Goal: Check status

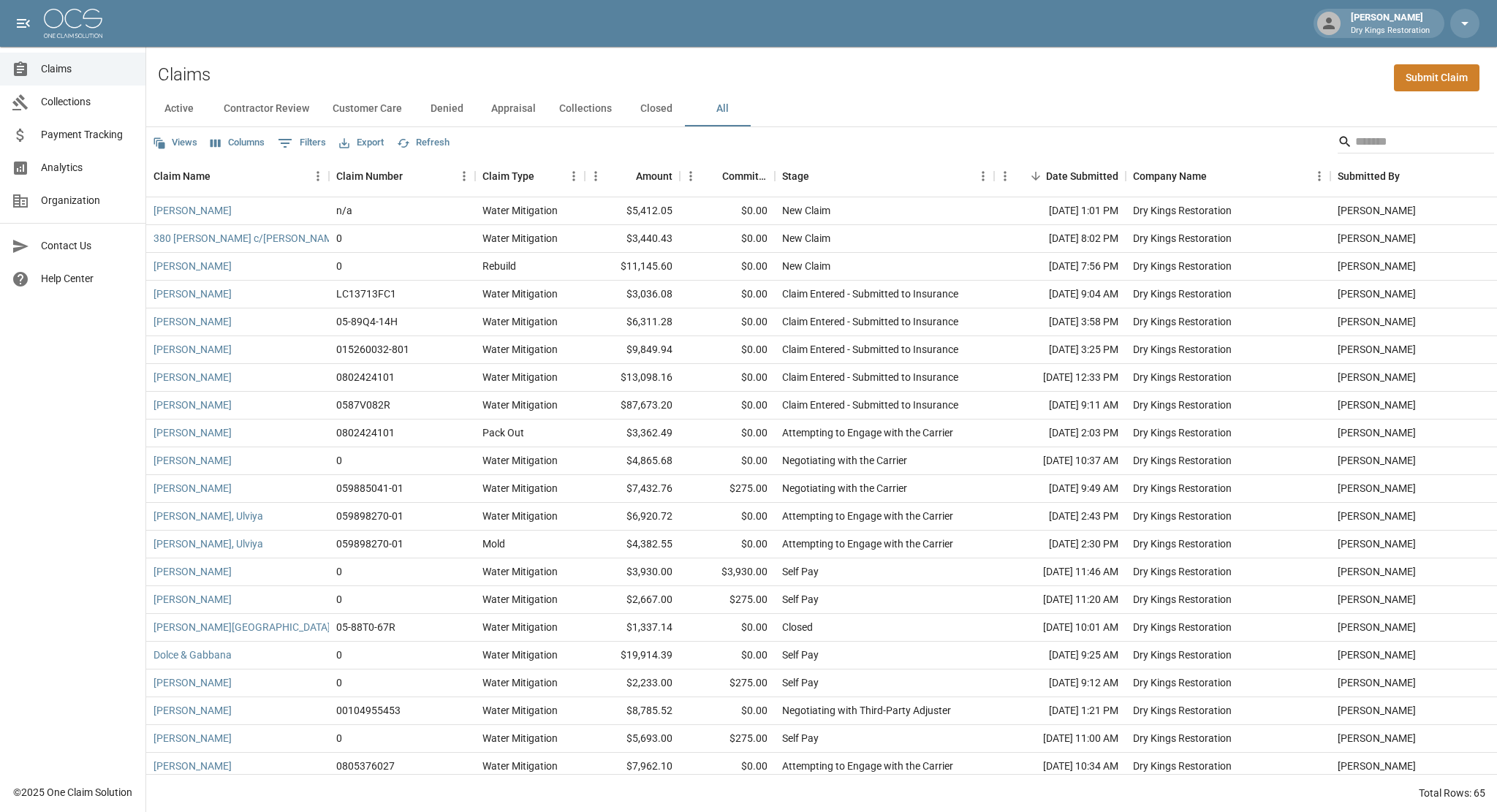
click at [67, 72] on span "Claims" at bounding box center [87, 69] width 92 height 16
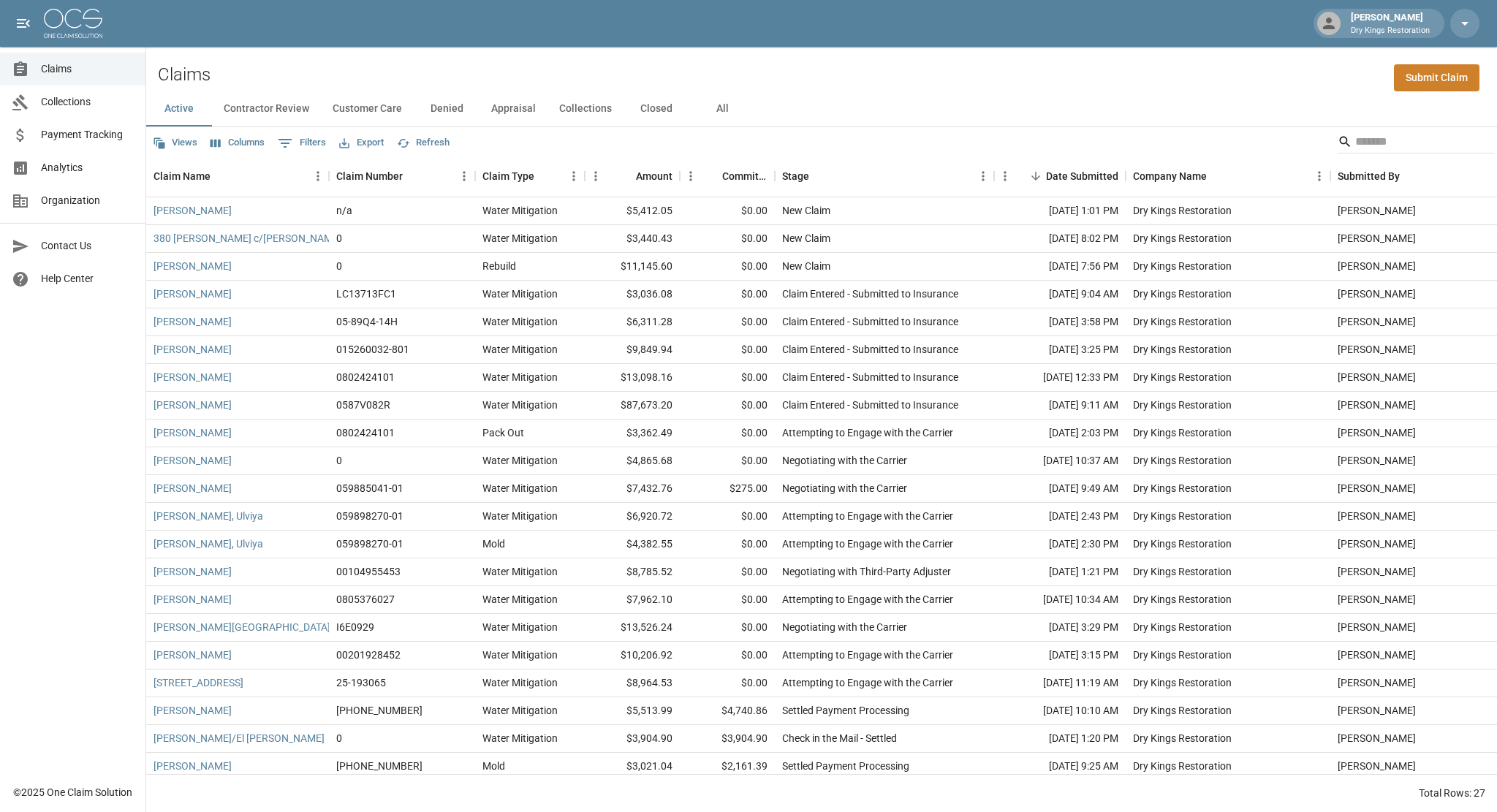
click at [89, 132] on span "Payment Tracking" at bounding box center [87, 135] width 92 height 16
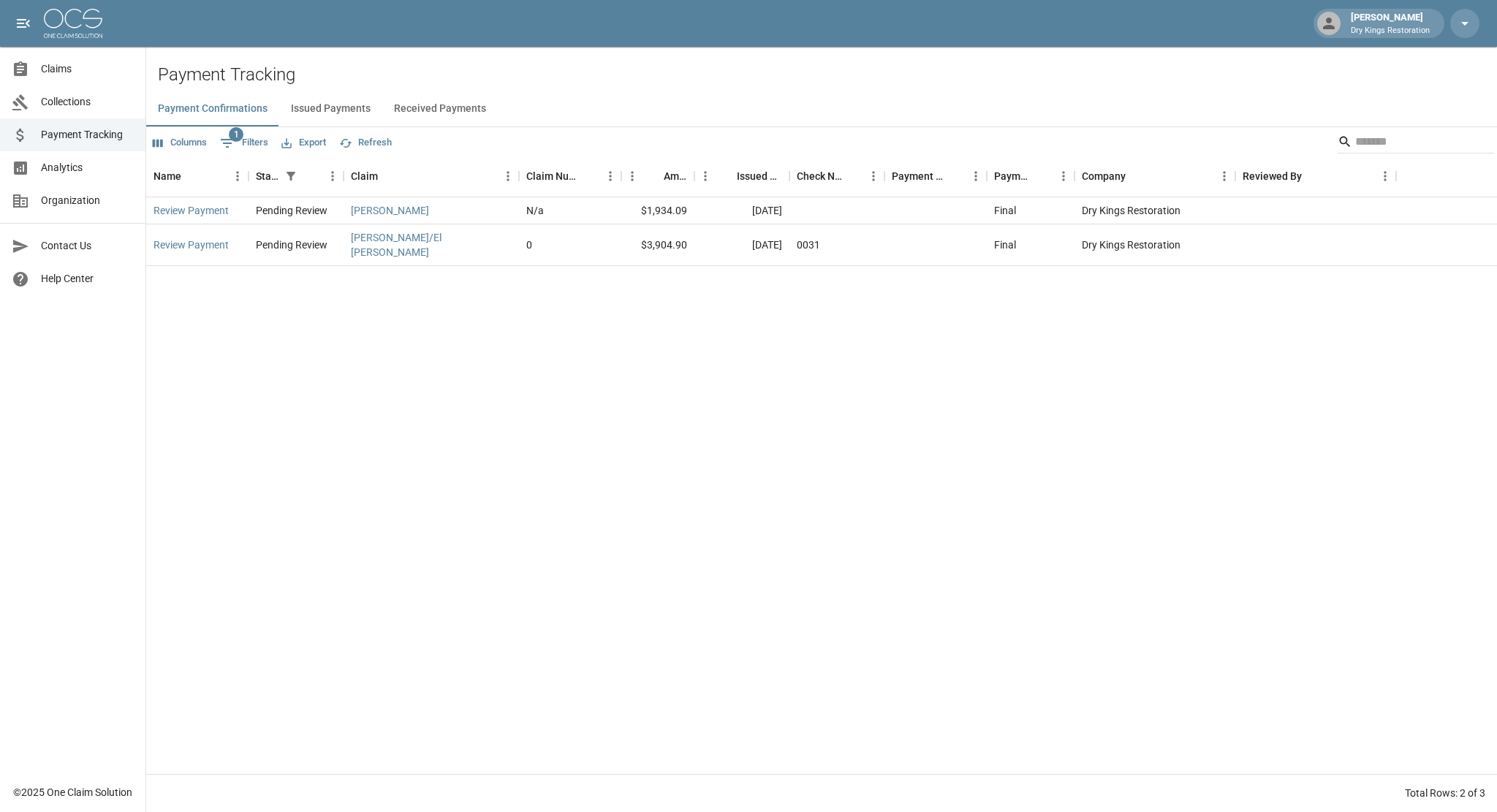
click at [52, 95] on span "Collections" at bounding box center [87, 102] width 92 height 16
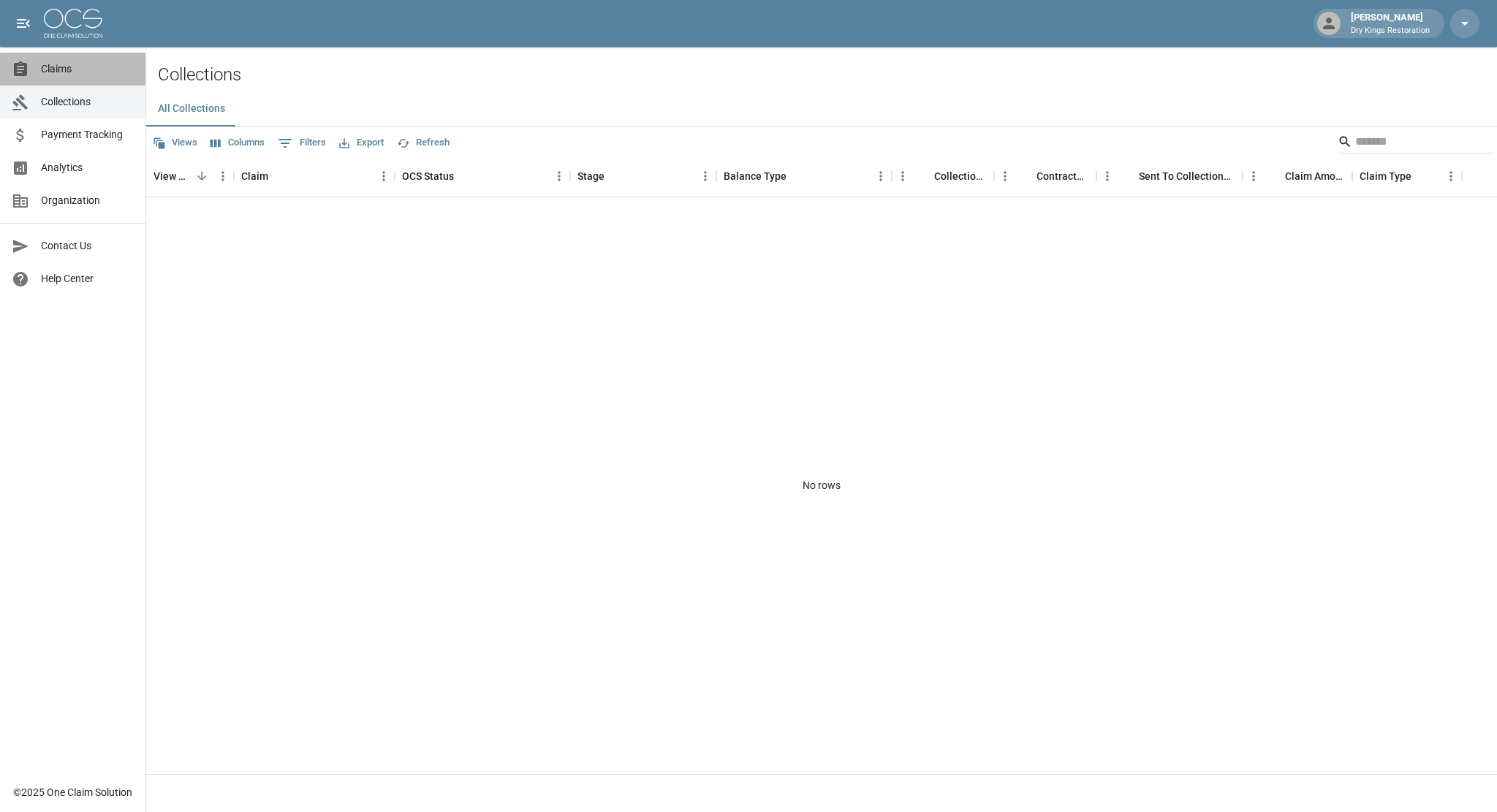
click at [71, 60] on link "Claims" at bounding box center [73, 69] width 146 height 33
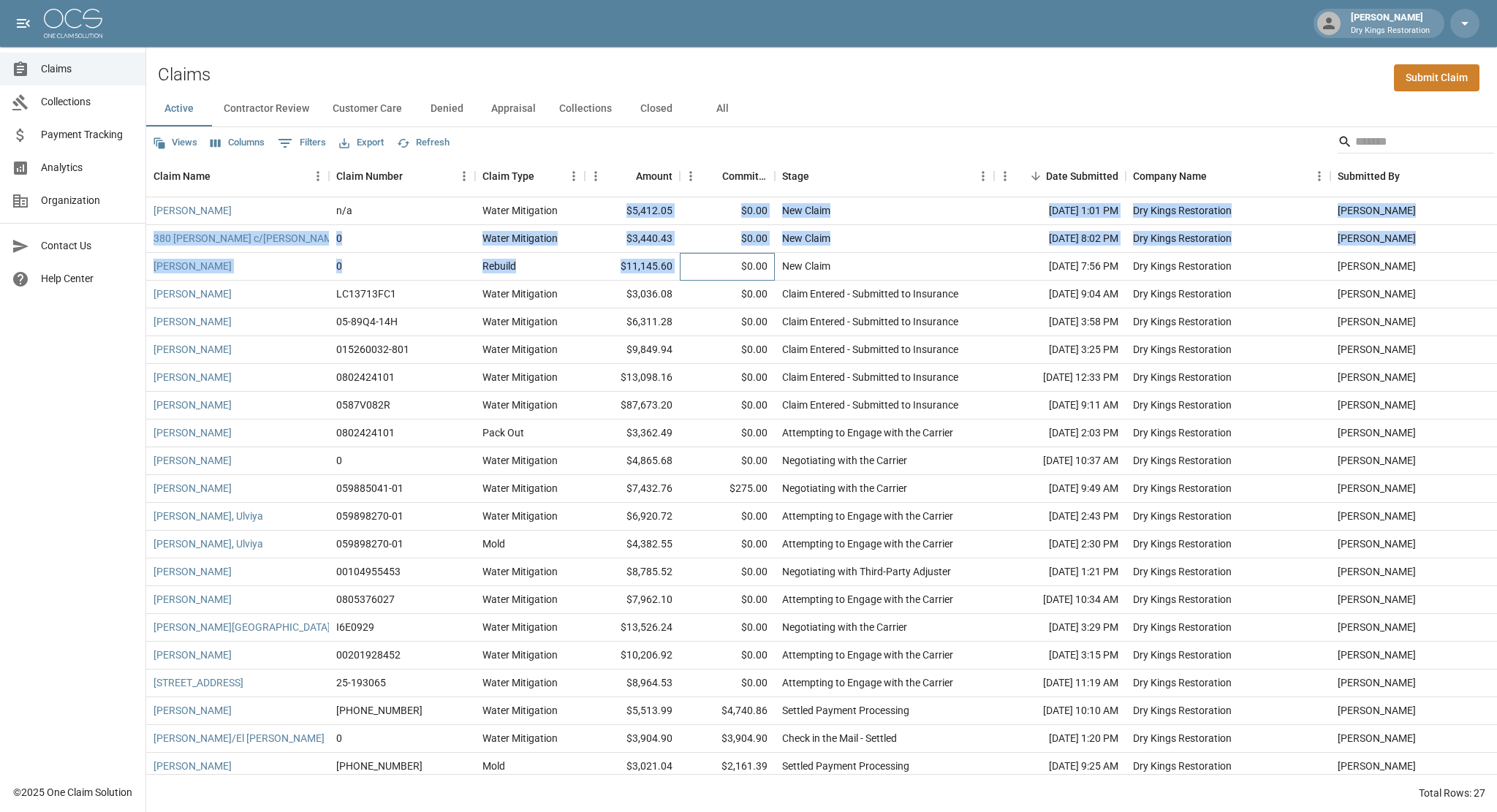
drag, startPoint x: 679, startPoint y: 268, endPoint x: 619, endPoint y: 200, distance: 90.7
click at [619, 200] on div "[PERSON_NAME] n/a Water Mitigation $5,412.05 $0.00 New Claim [DATE] 1:01 PM Dry…" at bounding box center [830, 530] width 1367 height 666
click at [631, 215] on div "$5,412.05" at bounding box center [631, 211] width 95 height 27
